Goal: Task Accomplishment & Management: Use online tool/utility

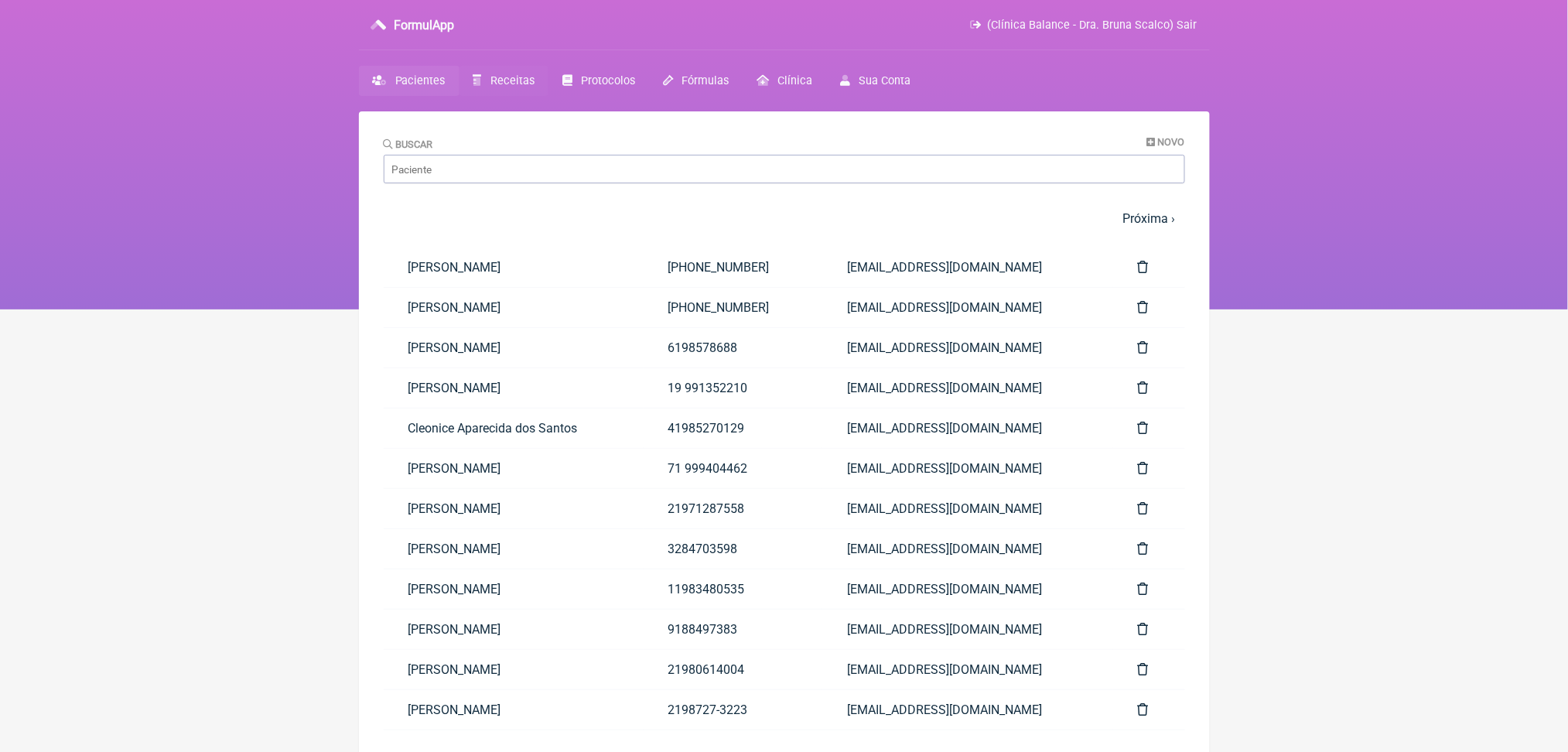
click at [535, 87] on span "Receitas" at bounding box center [512, 81] width 44 height 13
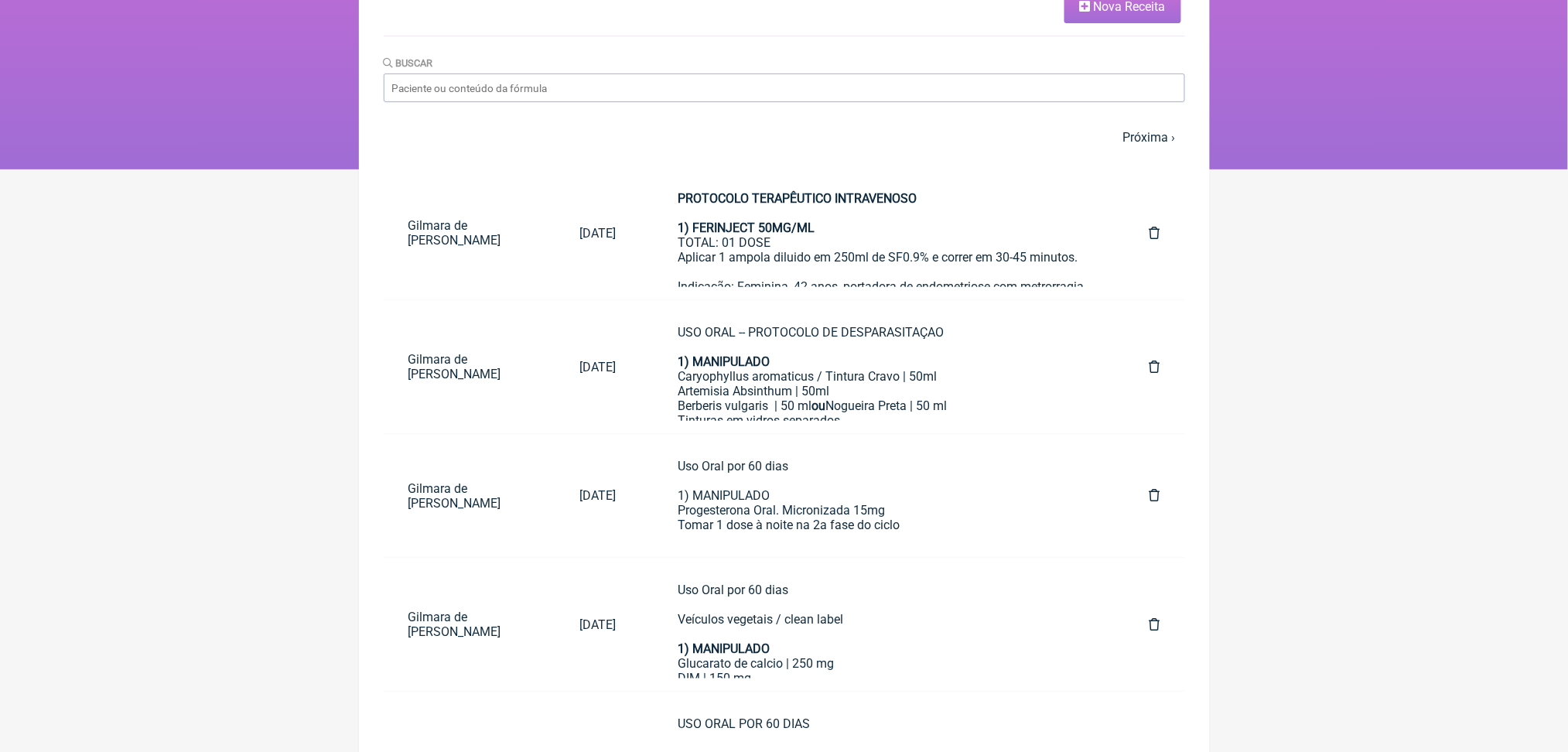
scroll to position [136, 0]
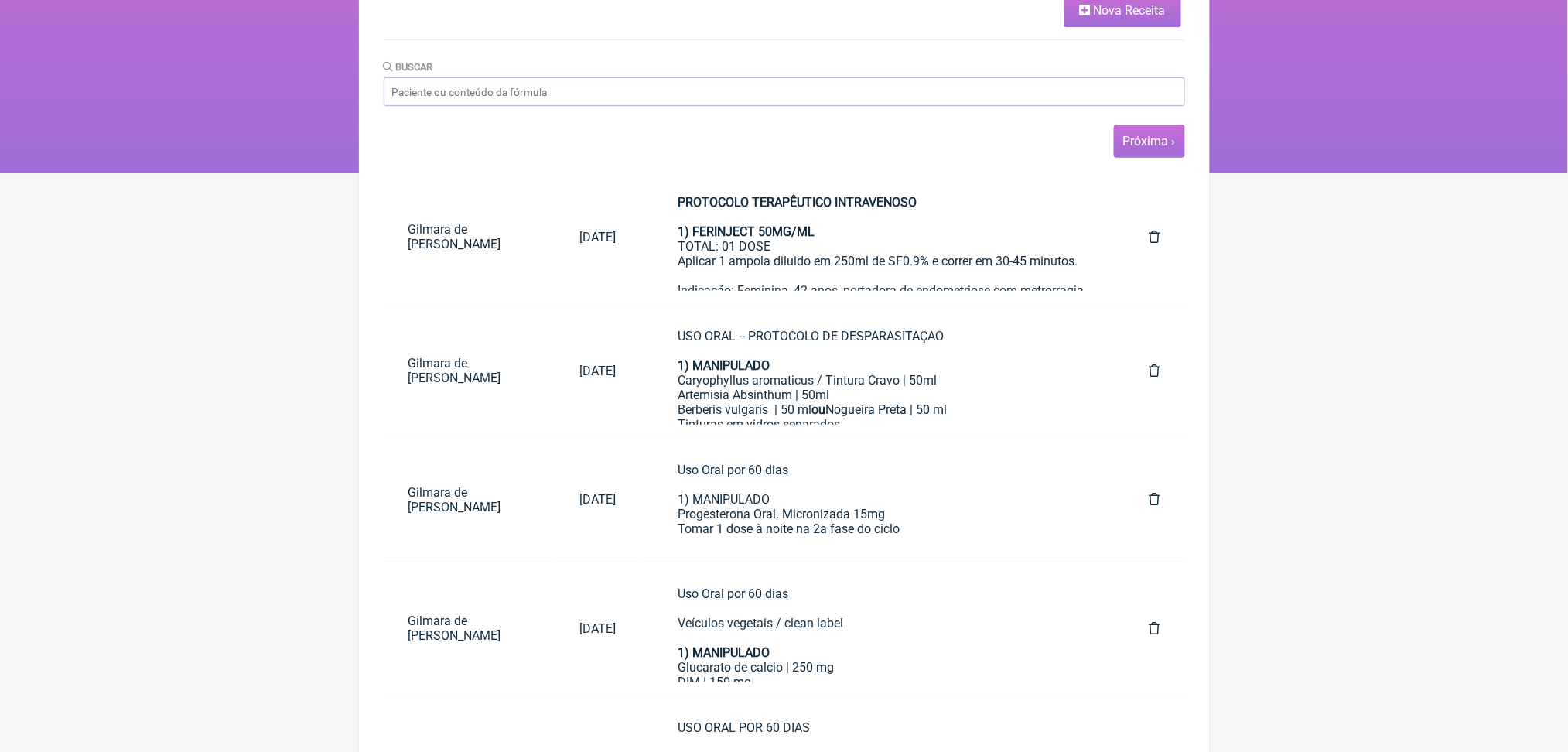
click at [1124, 149] on link "Próxima ›" at bounding box center [1149, 141] width 53 height 15
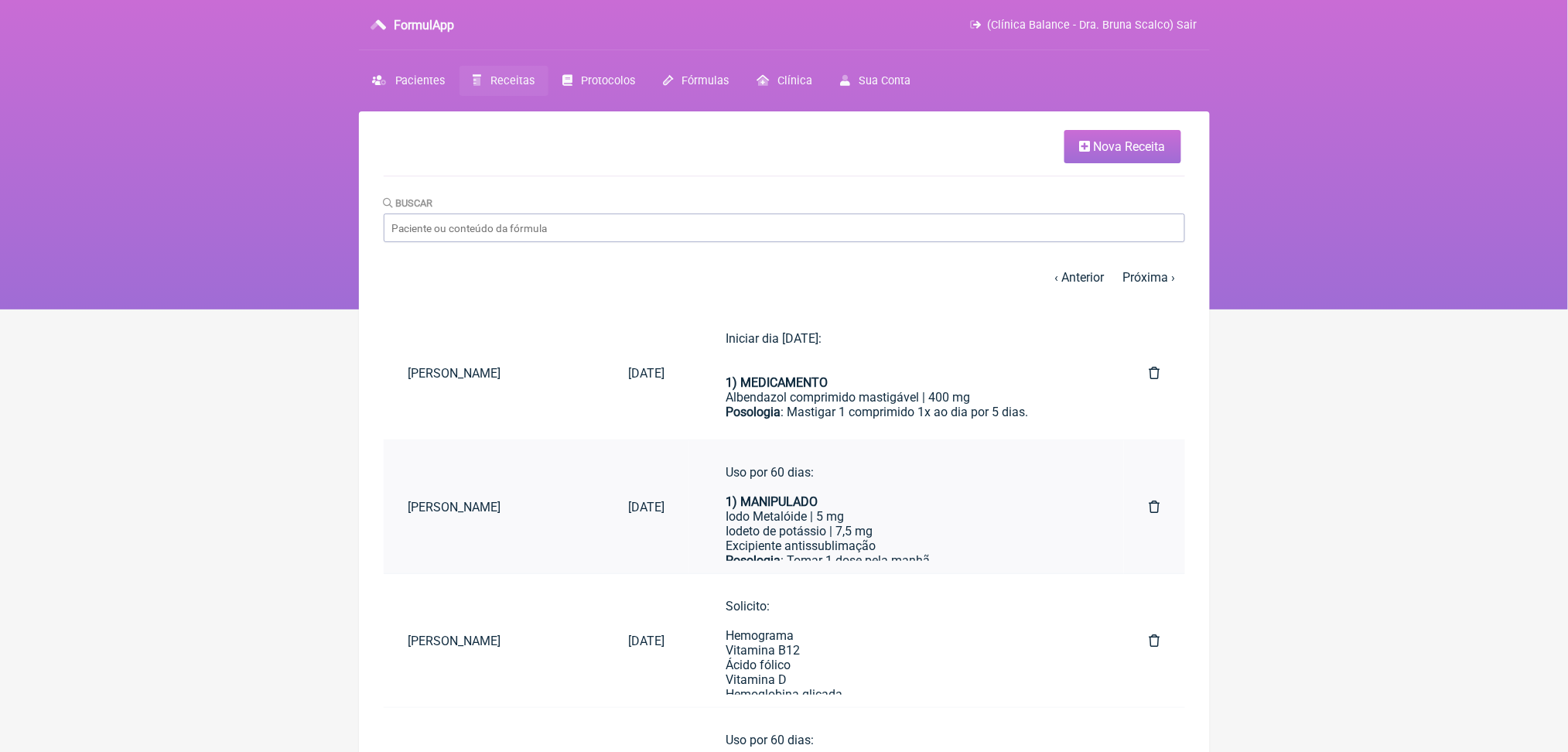
click at [1037, 524] on div "Iodo Metalóide | 5 mg" at bounding box center [907, 516] width 361 height 15
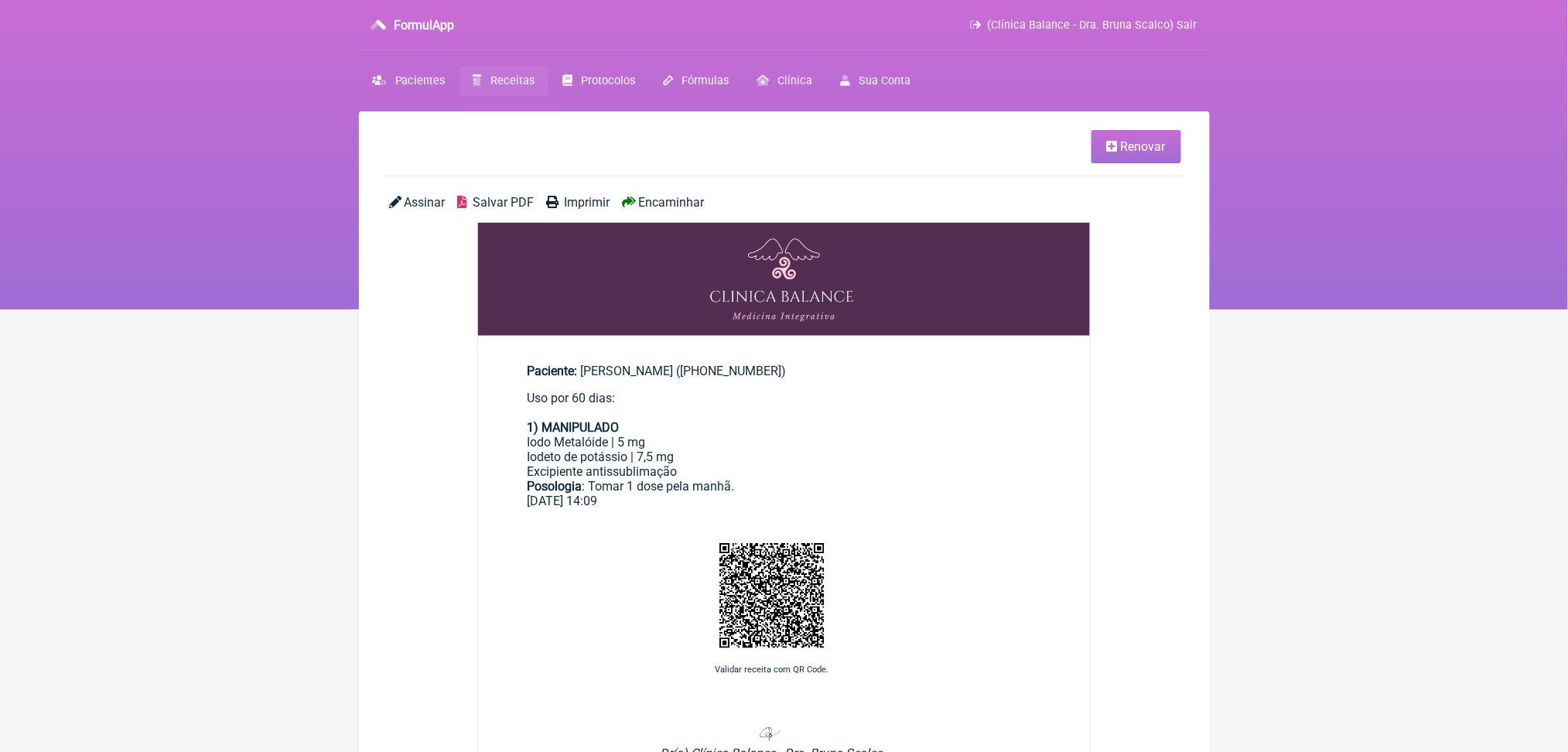
click at [534, 209] on span "Salvar PDF" at bounding box center [503, 202] width 61 height 15
